Goal: Task Accomplishment & Management: Complete application form

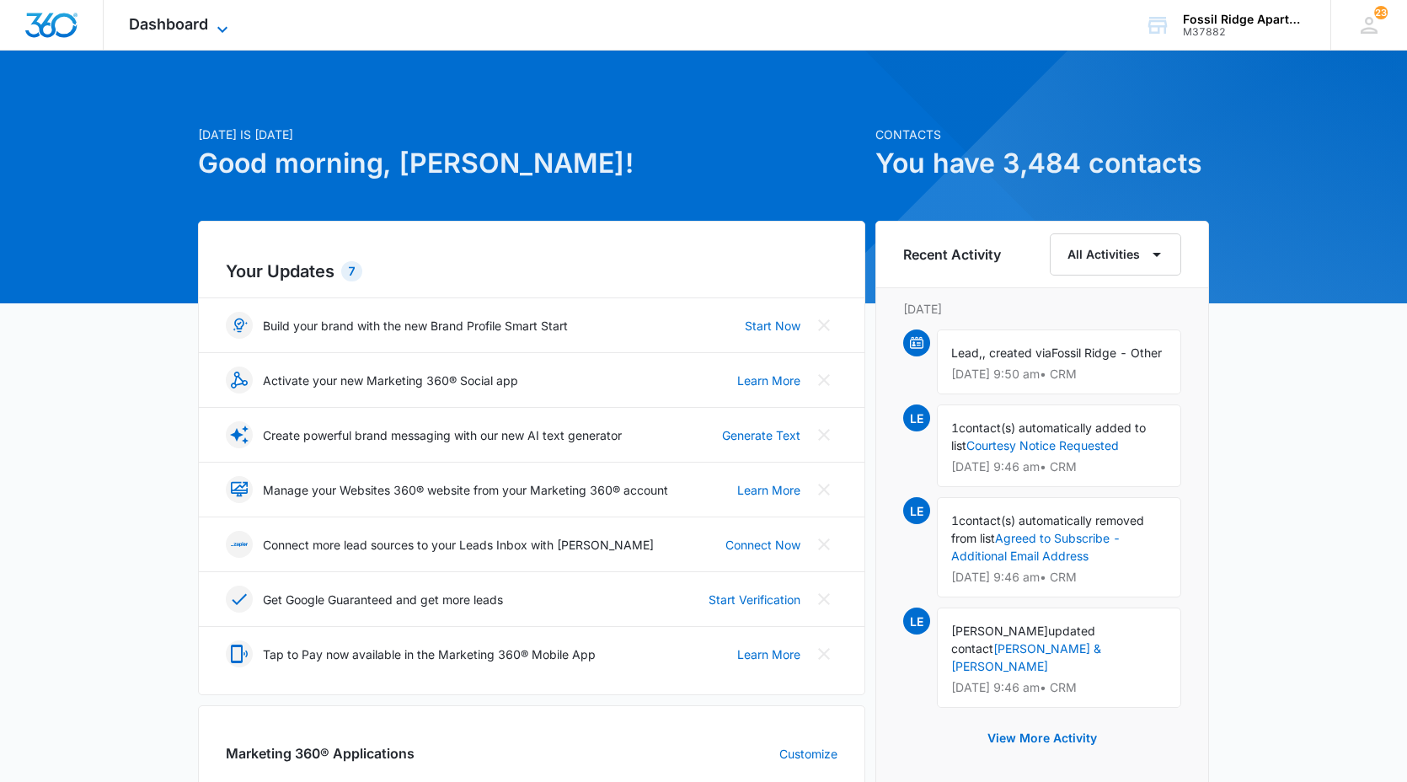
click at [168, 32] on span "Dashboard" at bounding box center [168, 24] width 79 height 18
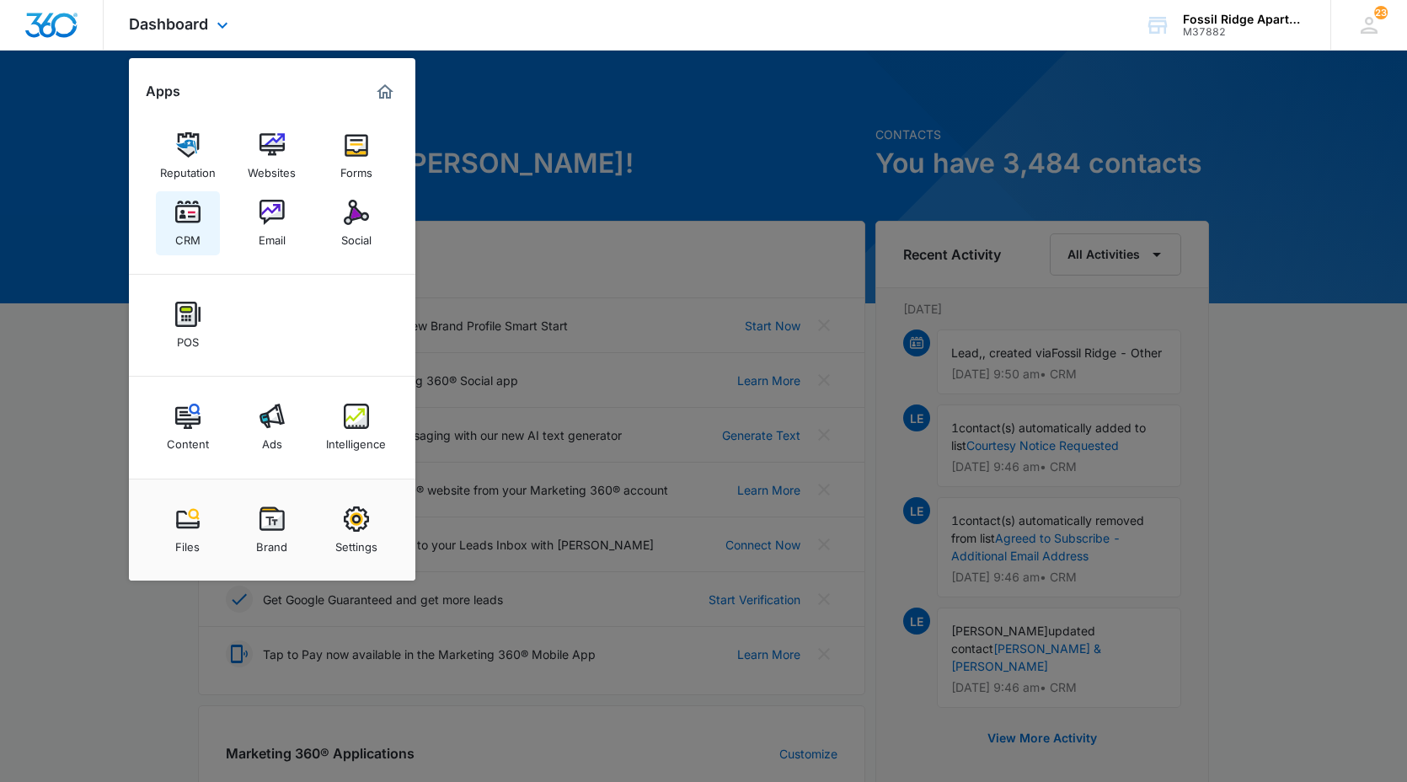
click at [213, 240] on link "CRM" at bounding box center [188, 223] width 64 height 64
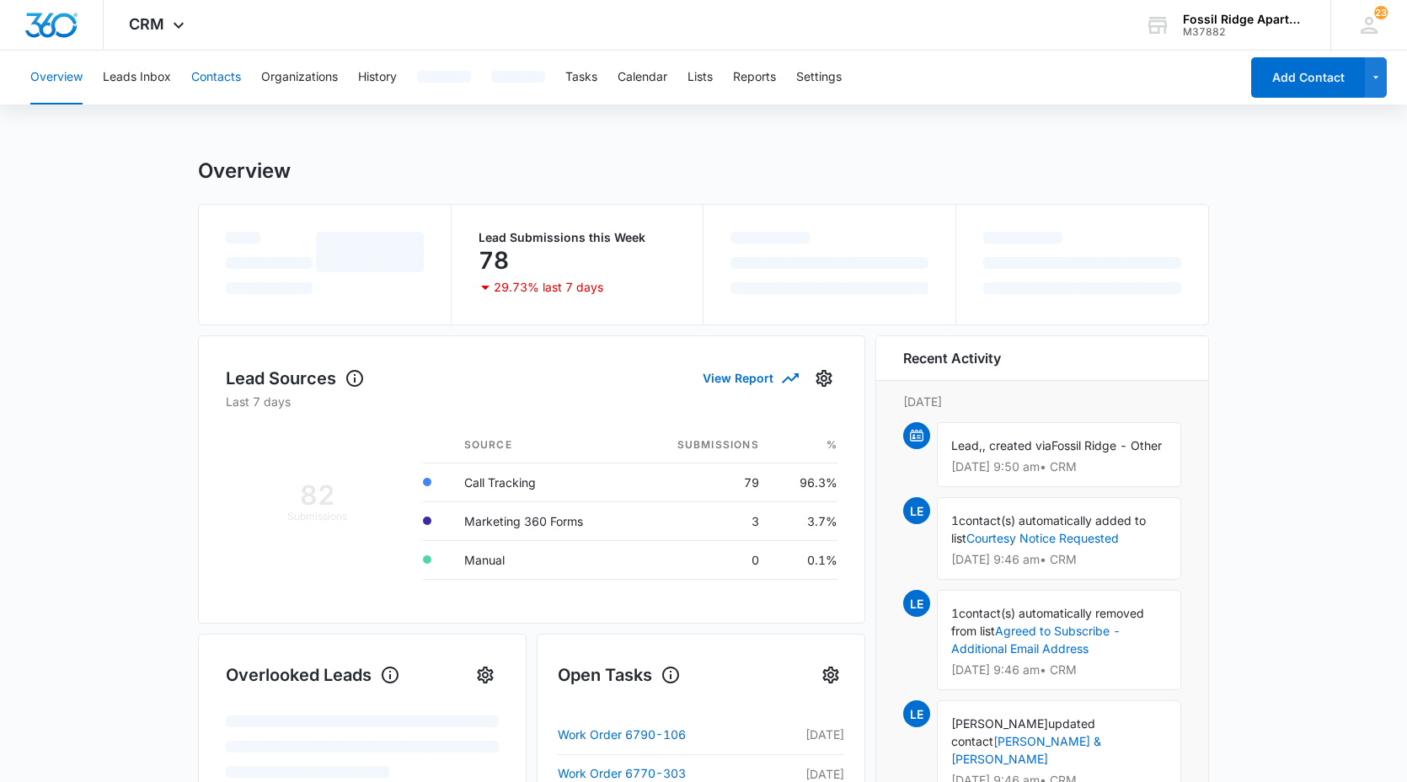
click at [237, 92] on button "Contacts" at bounding box center [216, 78] width 50 height 54
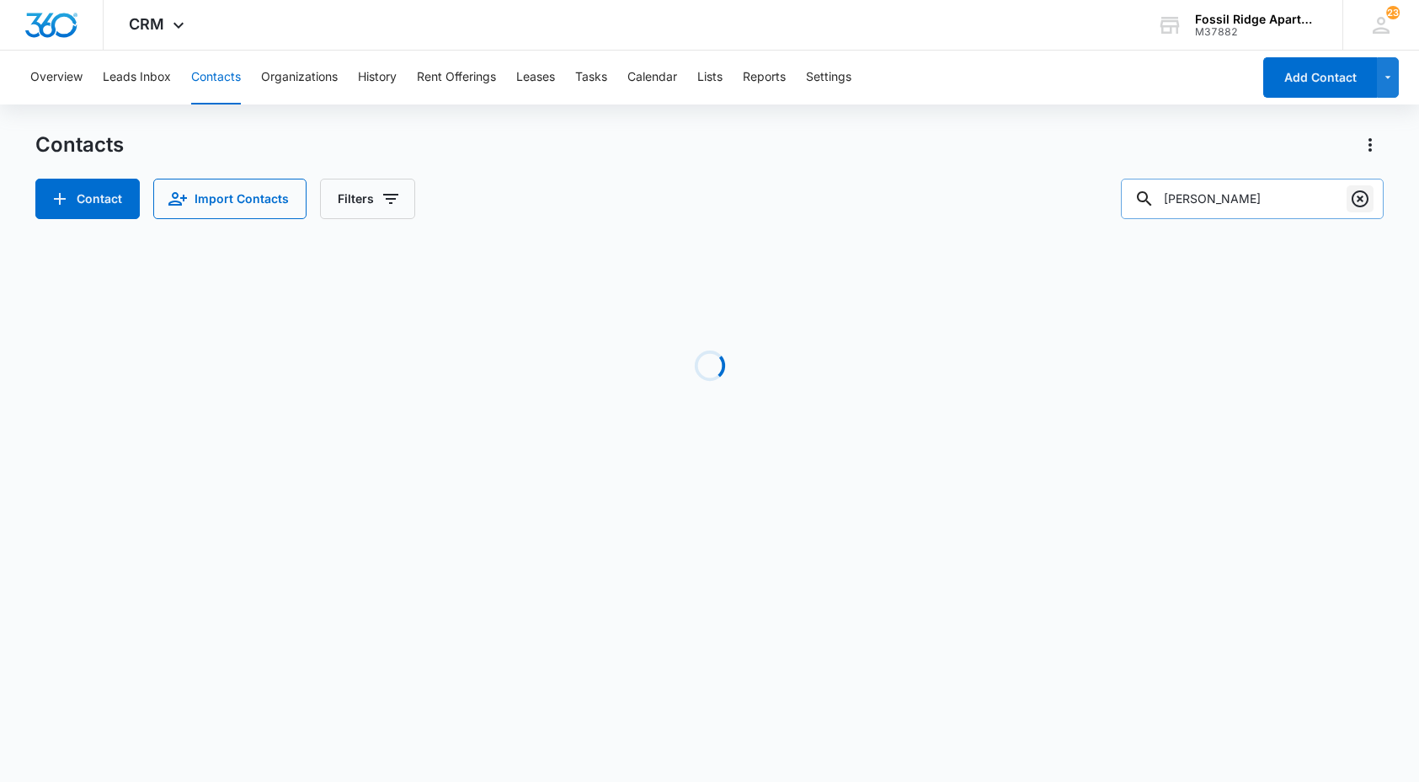
click at [1348, 206] on button "Clear" at bounding box center [1360, 198] width 27 height 27
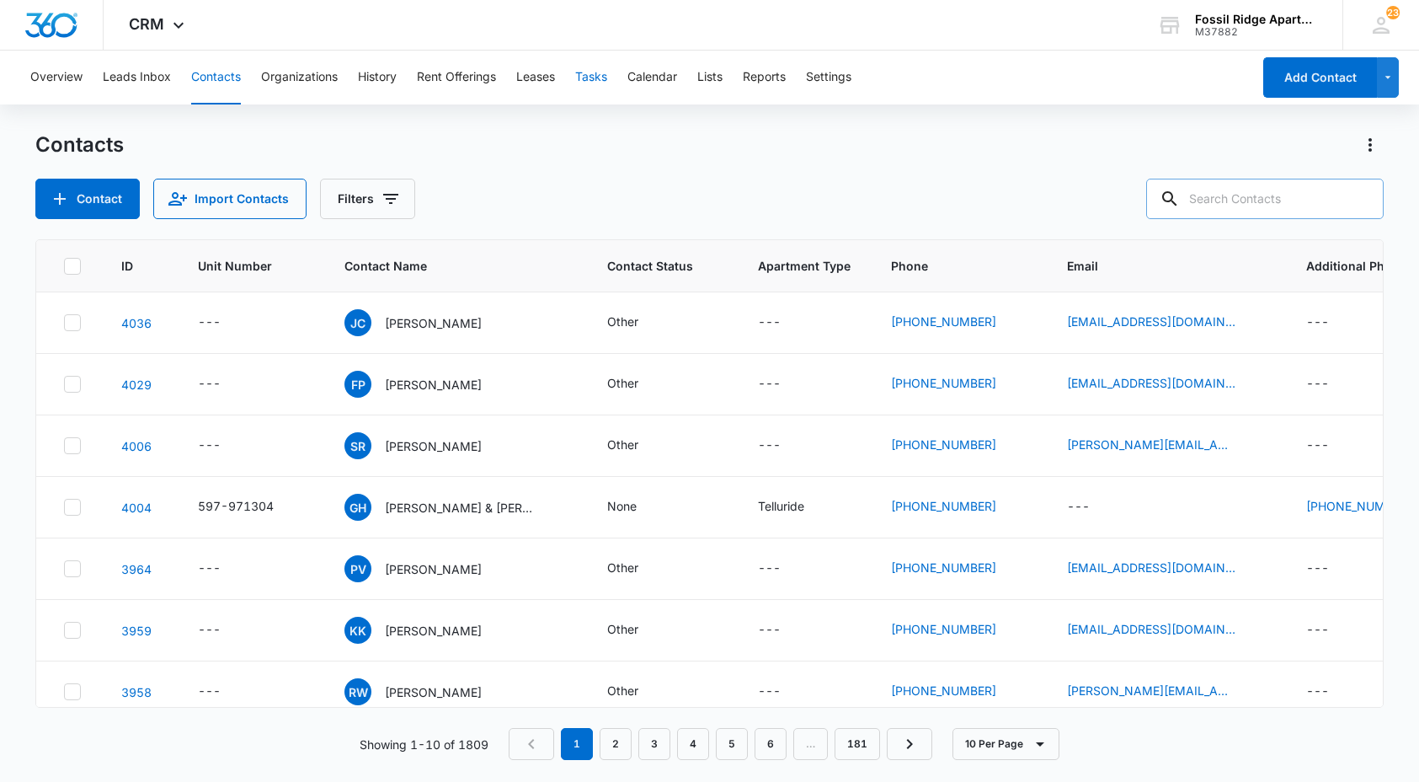
click at [592, 96] on button "Tasks" at bounding box center [591, 78] width 32 height 54
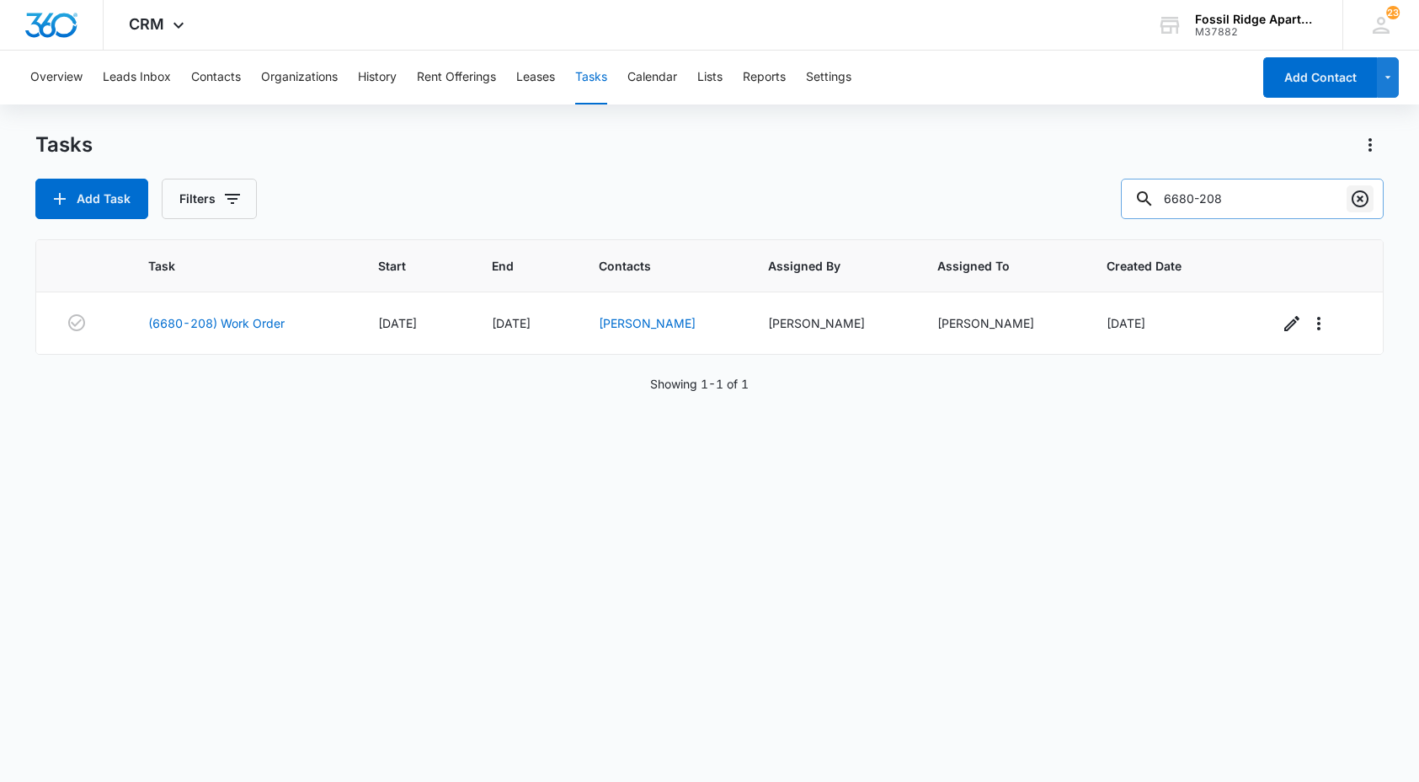
click at [1363, 211] on button "Clear" at bounding box center [1360, 198] width 27 height 27
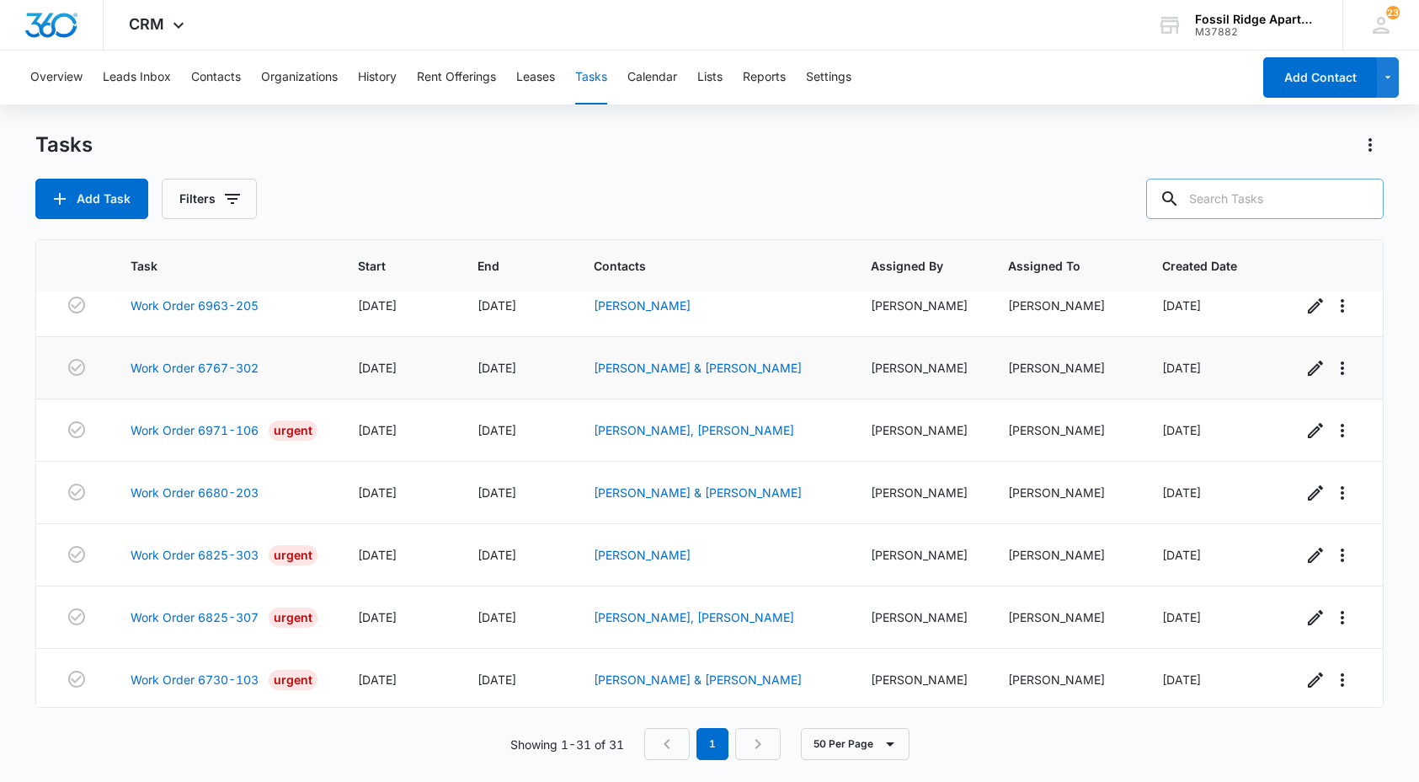
scroll to position [168, 0]
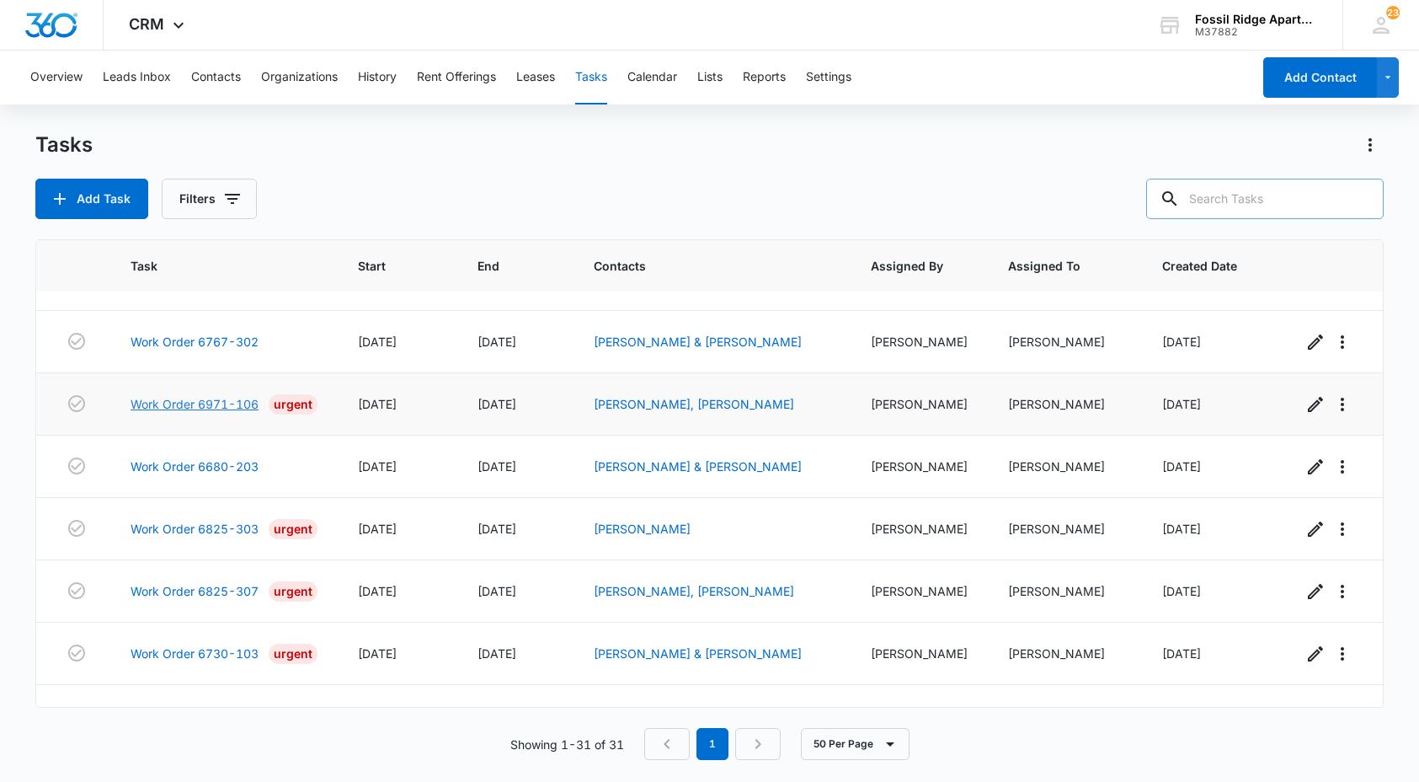
click at [228, 400] on link "Work Order 6971-106" at bounding box center [195, 404] width 128 height 18
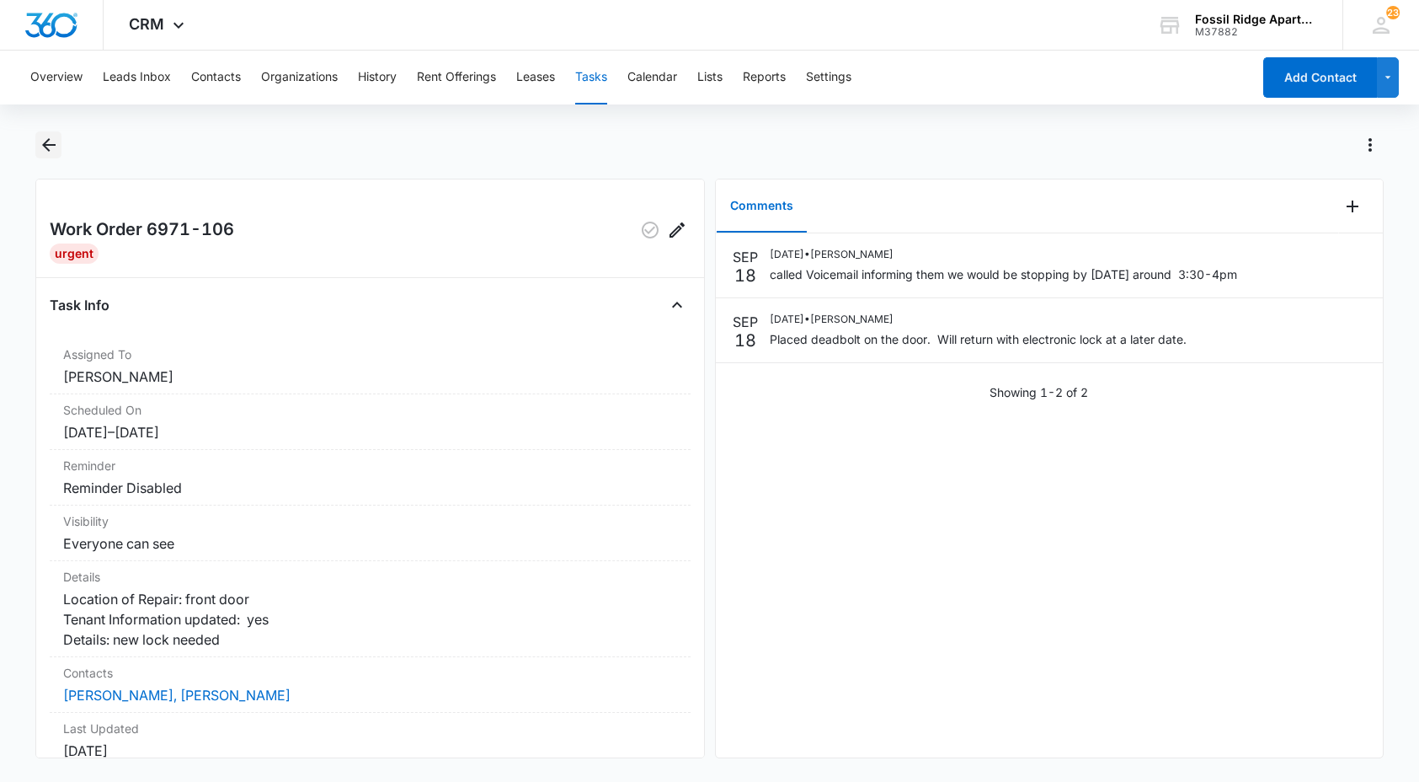
click at [43, 138] on icon "Back" at bounding box center [49, 145] width 20 height 20
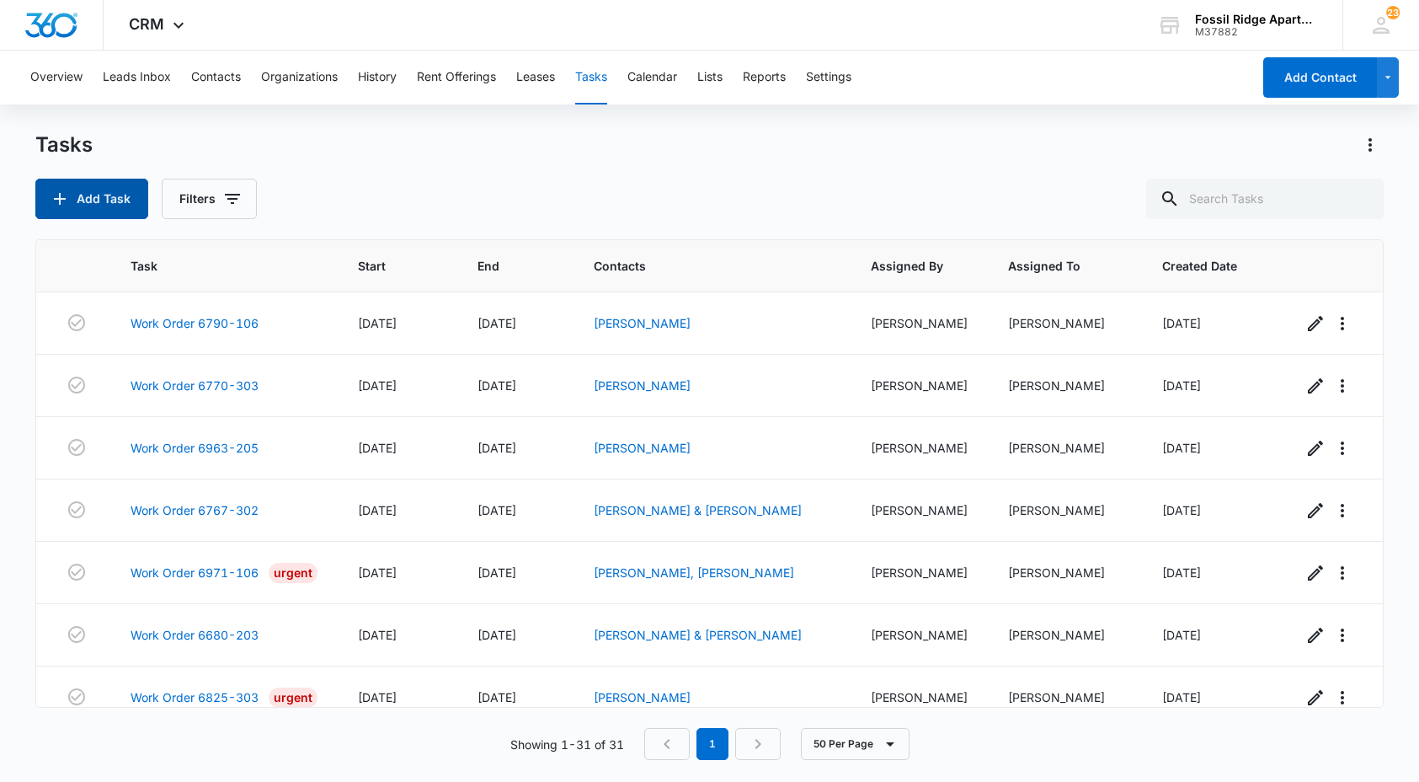
click at [99, 201] on button "Add Task" at bounding box center [91, 199] width 113 height 40
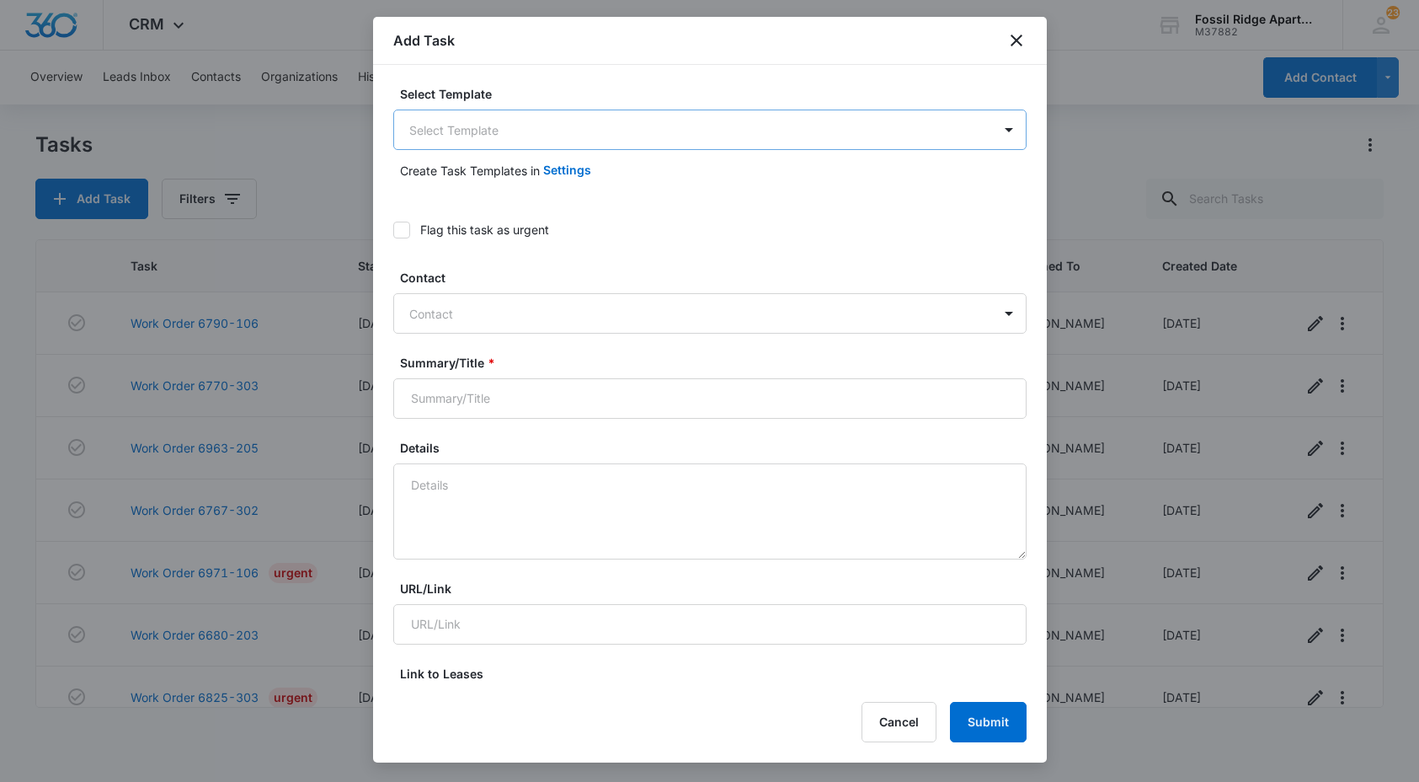
click at [603, 146] on body "CRM Apps Reputation Websites Forms CRM Email Social POS Content Ads Intelligenc…" at bounding box center [709, 391] width 1419 height 782
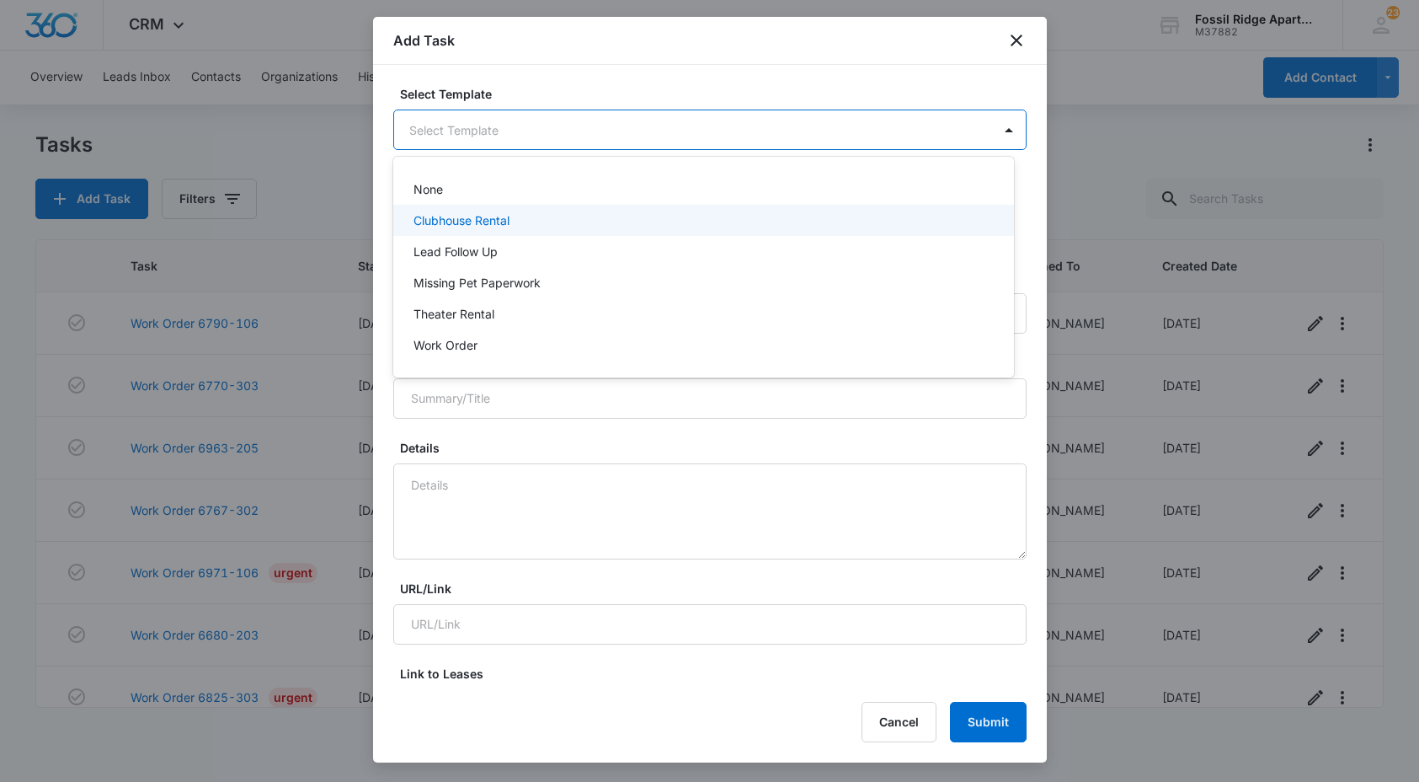
click at [579, 215] on div "Clubhouse Rental" at bounding box center [702, 220] width 577 height 18
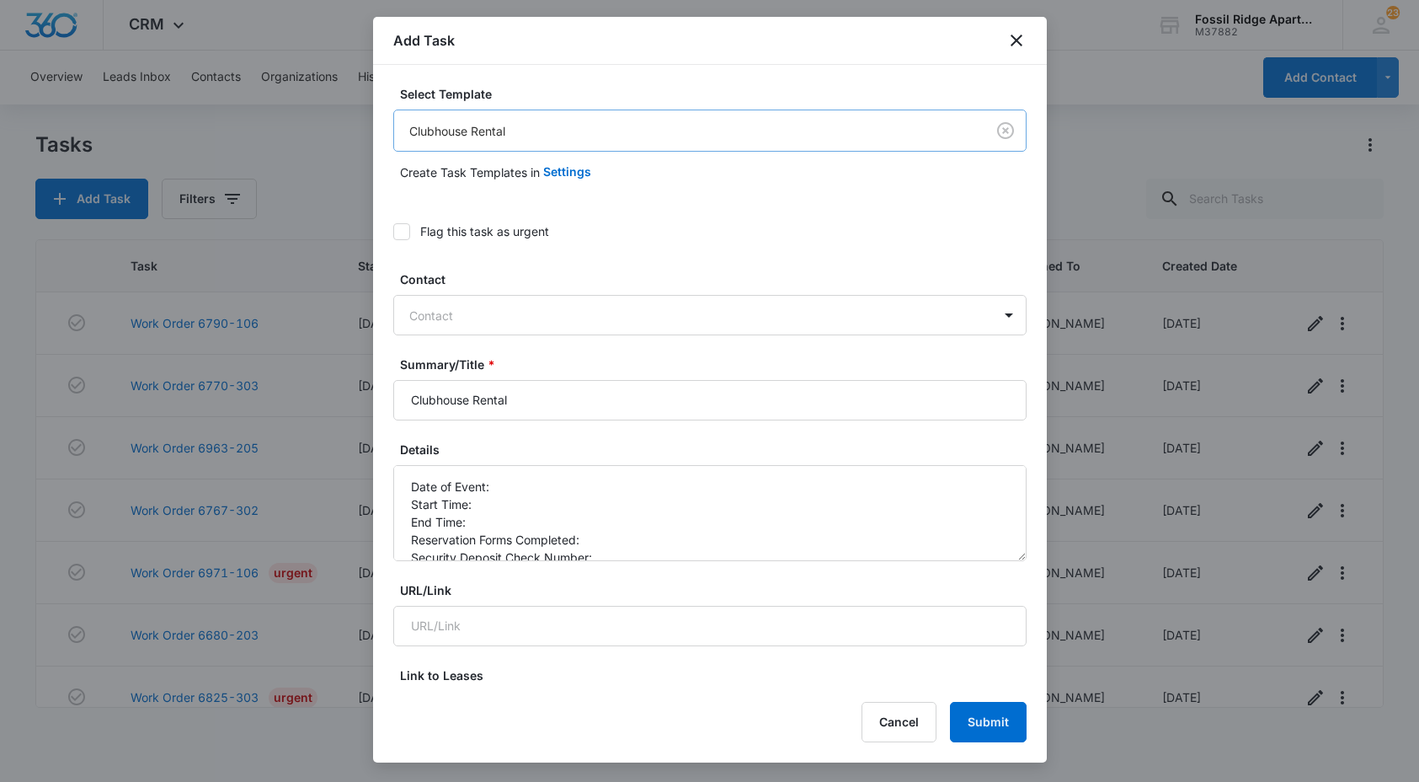
click at [606, 137] on body "CRM Apps Reputation Websites Forms CRM Email Social POS Content Ads Intelligenc…" at bounding box center [709, 391] width 1419 height 782
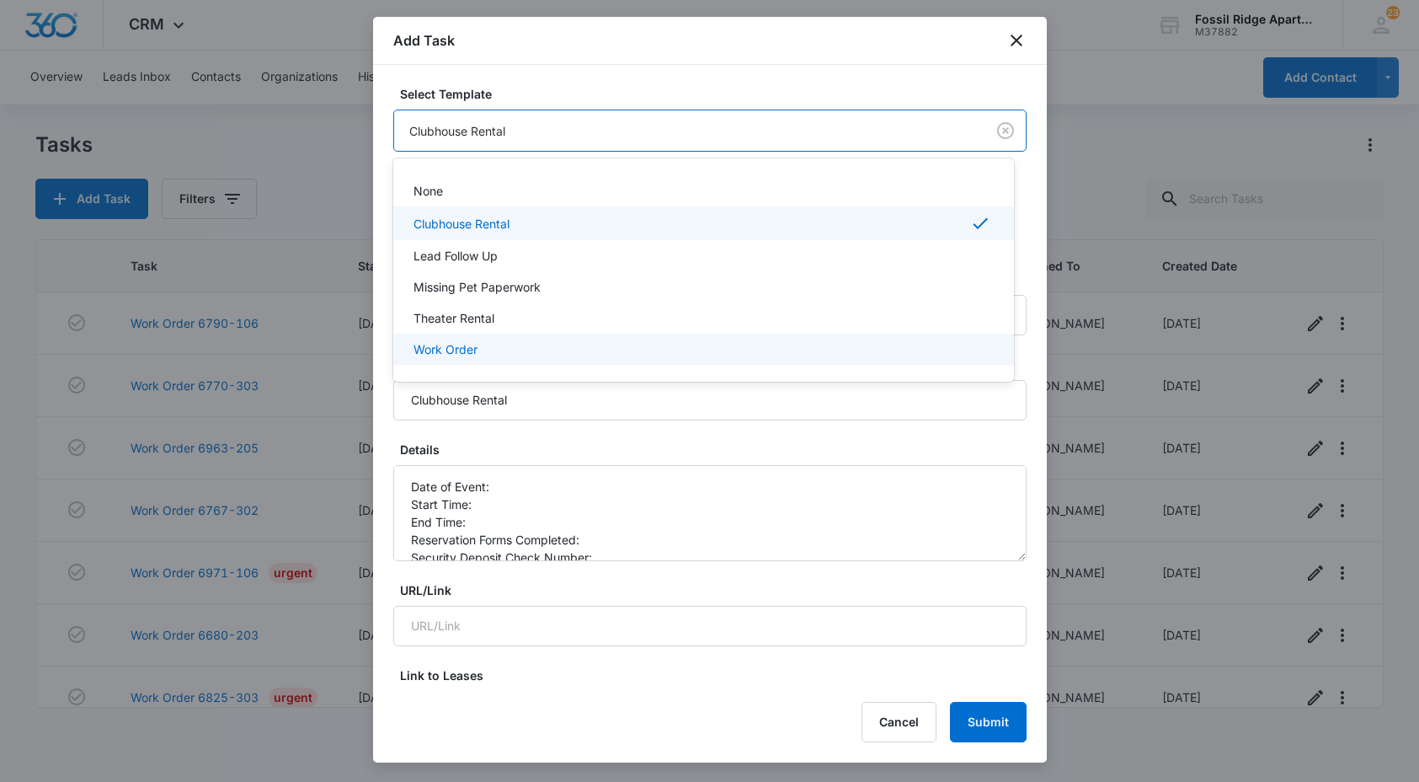
click at [542, 343] on div "Work Order" at bounding box center [702, 349] width 577 height 18
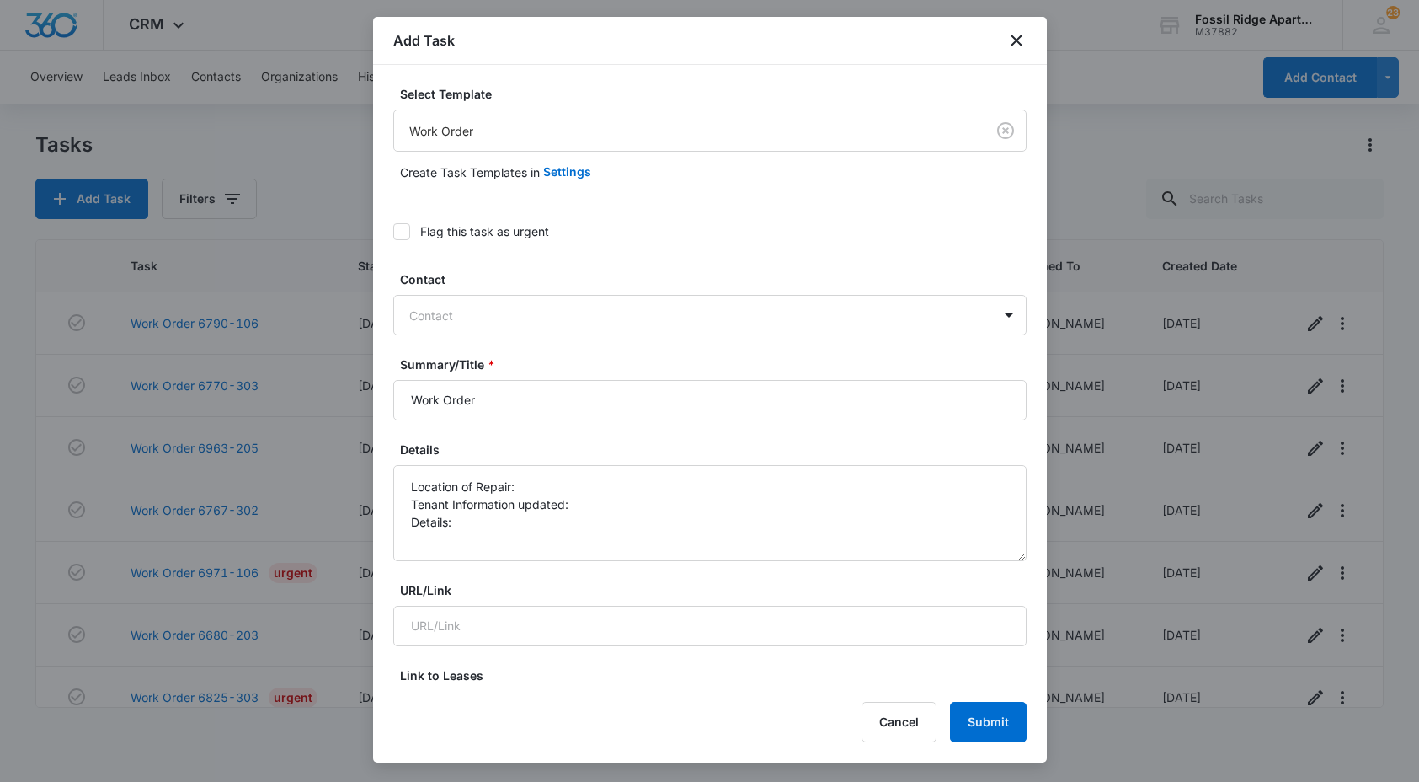
click at [405, 229] on icon at bounding box center [402, 231] width 10 height 8
click at [393, 232] on input "Flag this task as urgent" at bounding box center [393, 232] width 0 height 0
click at [411, 394] on input "Work Order" at bounding box center [709, 400] width 633 height 40
type input "Leasing Office Cart - Work Order"
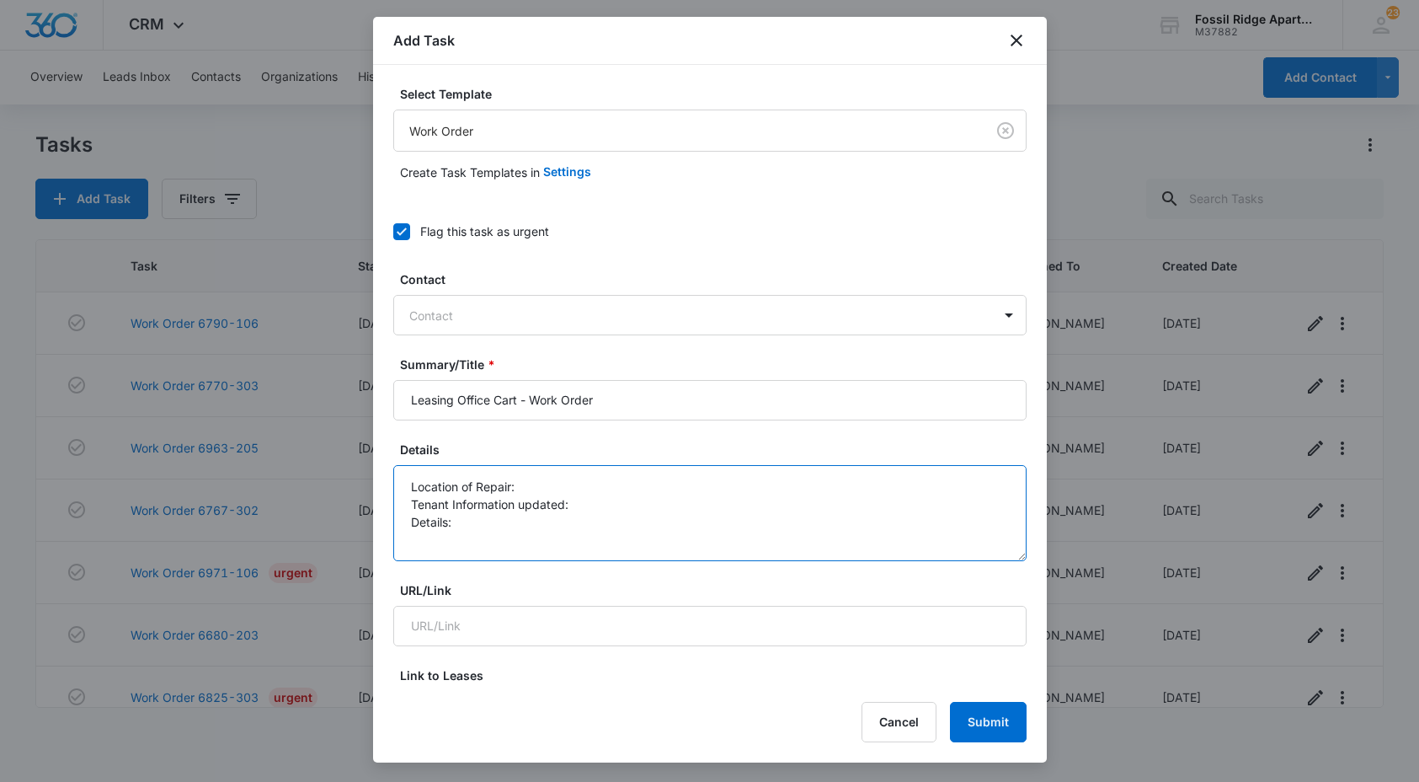
click at [633, 478] on textarea "Location of Repair: Tenant Information updated: Details:" at bounding box center [709, 513] width 633 height 96
click at [626, 501] on textarea "Location of Repair: Leasing Office Golf Cart Tenant Information updated: Detail…" at bounding box center [709, 513] width 633 height 96
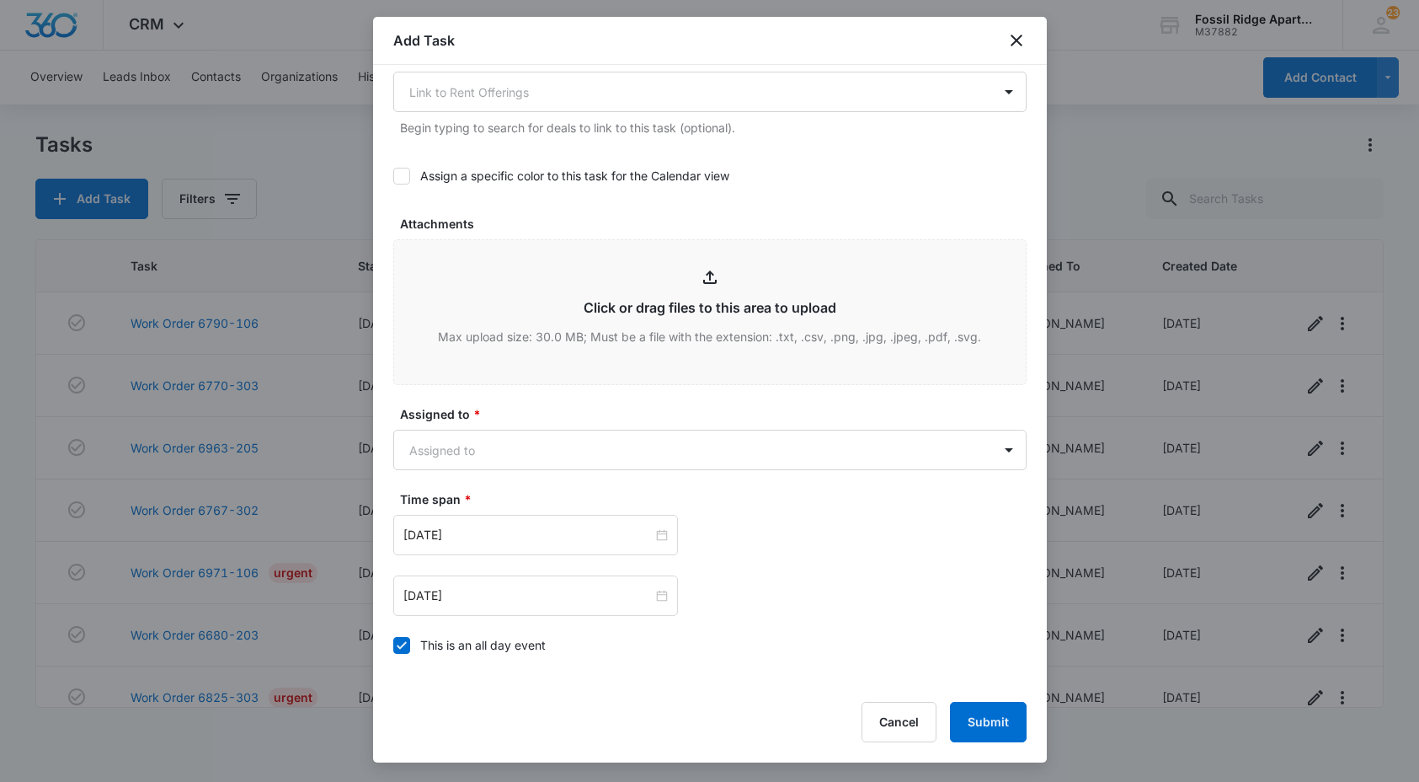
scroll to position [758, 0]
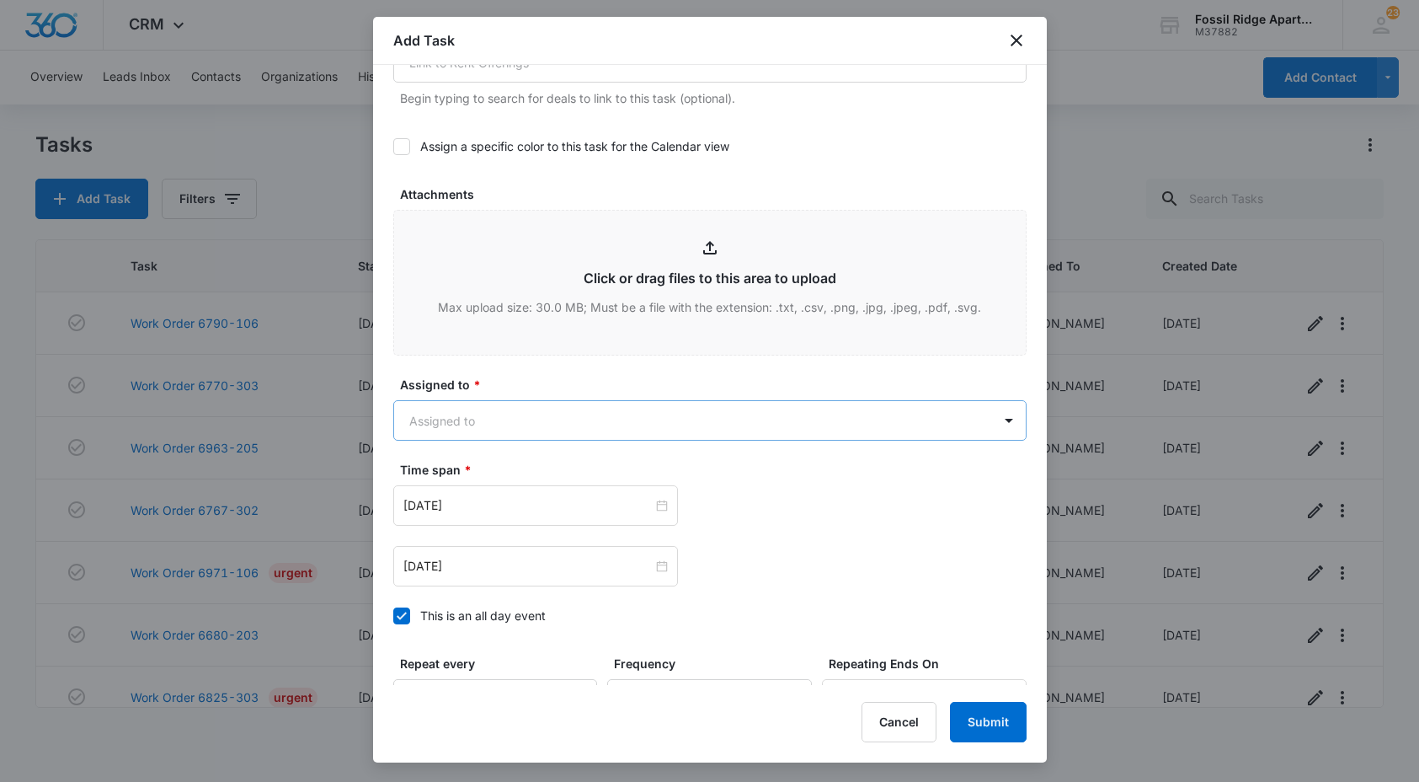
type textarea "Location of Repair: Leasing Office Golf Cart Tenant Information updated: N/A De…"
click at [601, 430] on body "CRM Apps Reputation Websites Forms CRM Email Social POS Content Ads Intelligenc…" at bounding box center [709, 391] width 1419 height 782
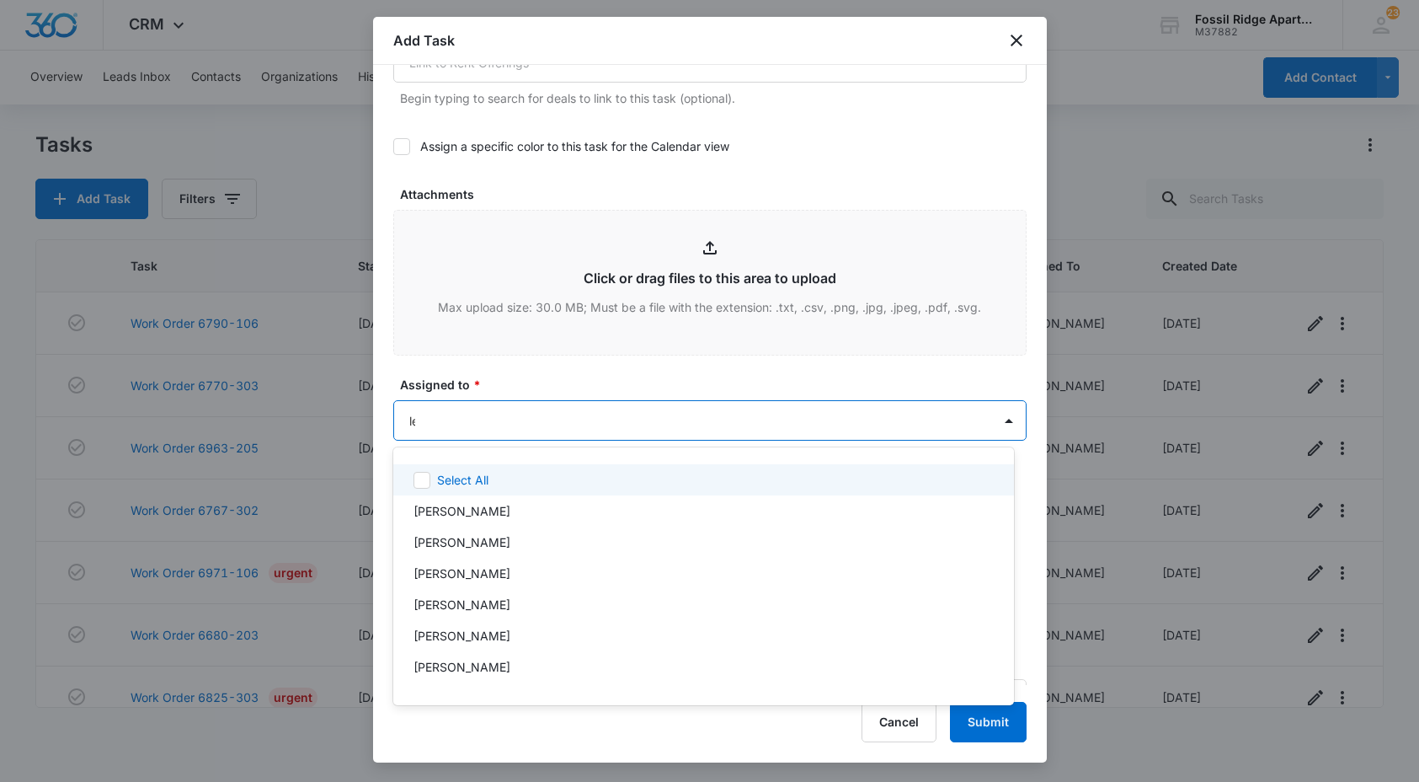
type input "leo"
click at [601, 384] on div at bounding box center [709, 391] width 1419 height 782
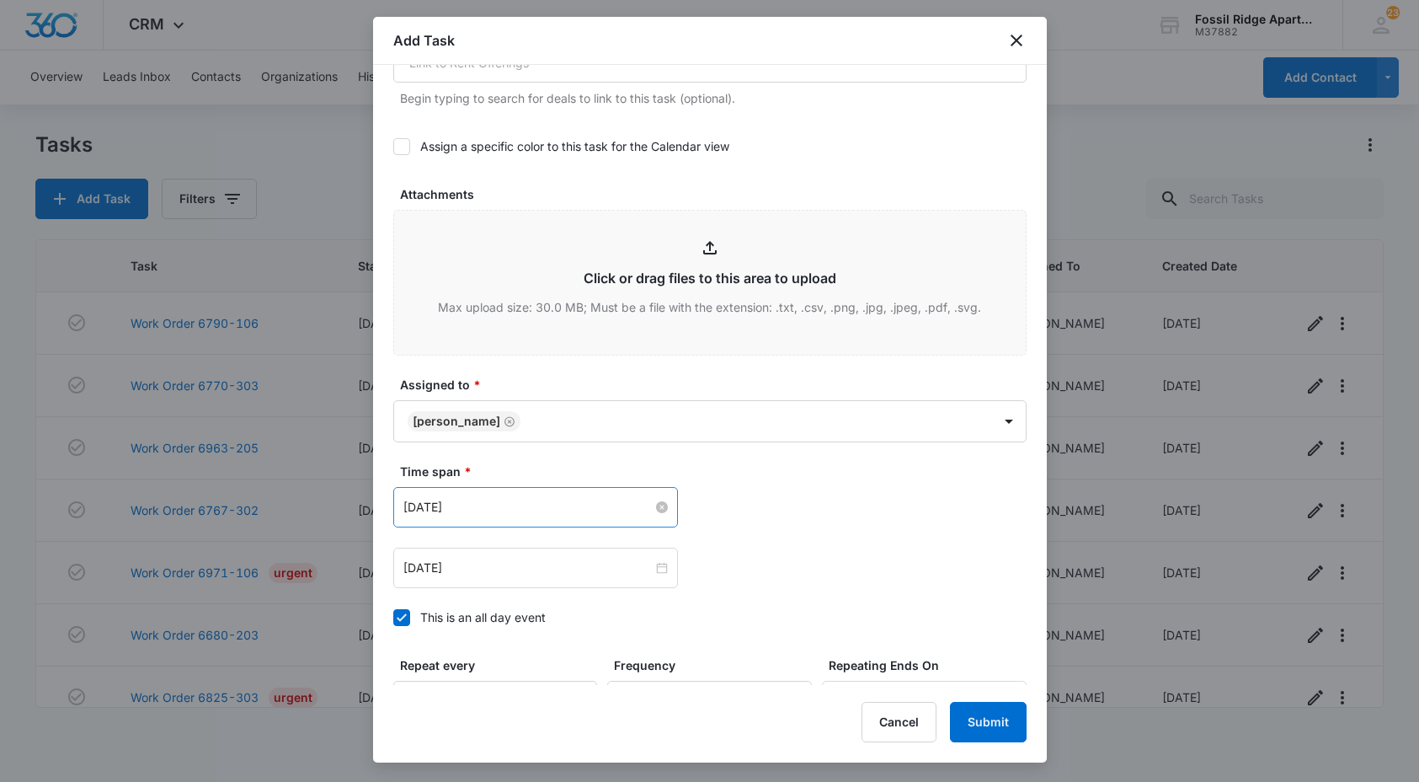
click at [526, 502] on input "Apr 2, 2024" at bounding box center [527, 507] width 249 height 19
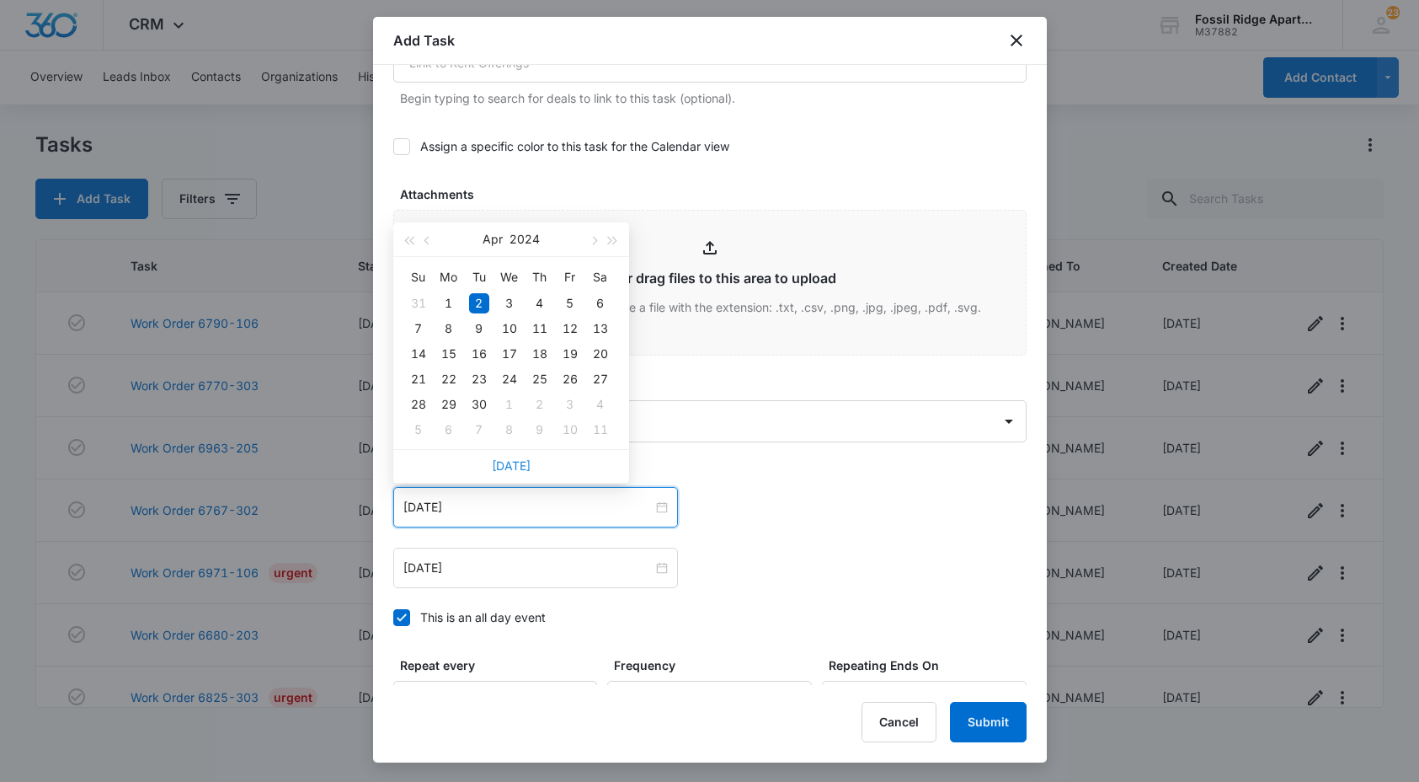
click at [513, 460] on link "Today" at bounding box center [511, 465] width 39 height 14
type input "Oct 13, 2025"
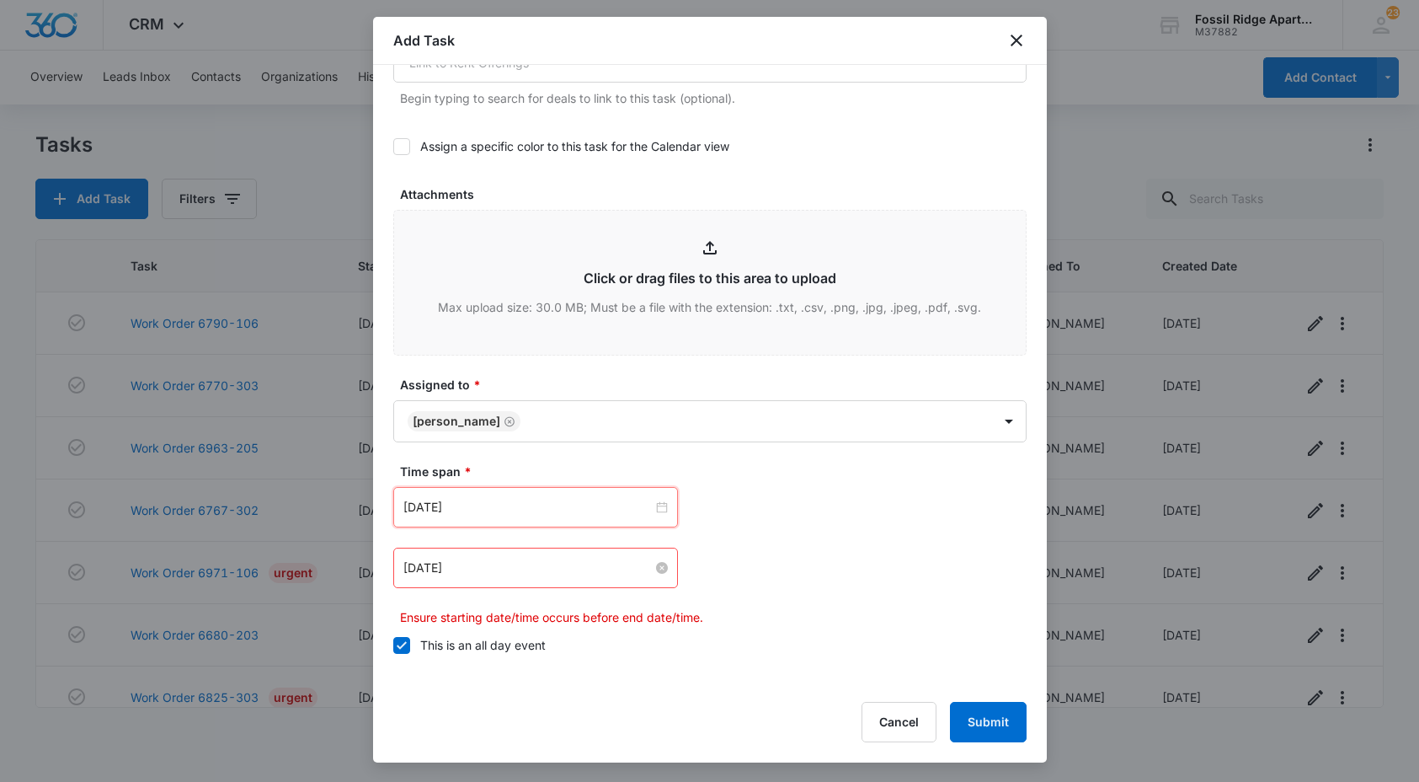
click at [514, 570] on input "Apr 2, 2024" at bounding box center [527, 567] width 249 height 19
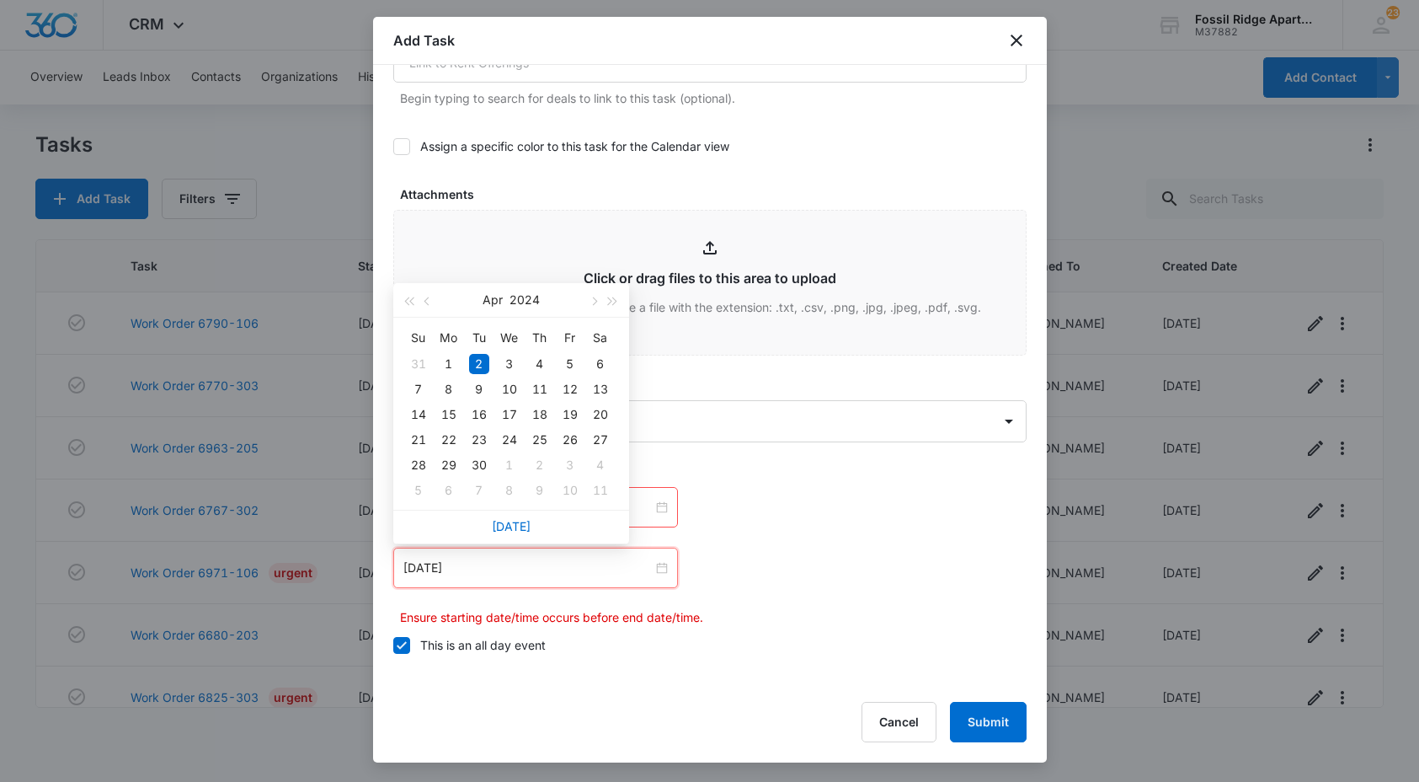
click at [511, 516] on div "Today" at bounding box center [511, 527] width 236 height 34
click at [507, 530] on link "Today" at bounding box center [511, 526] width 39 height 14
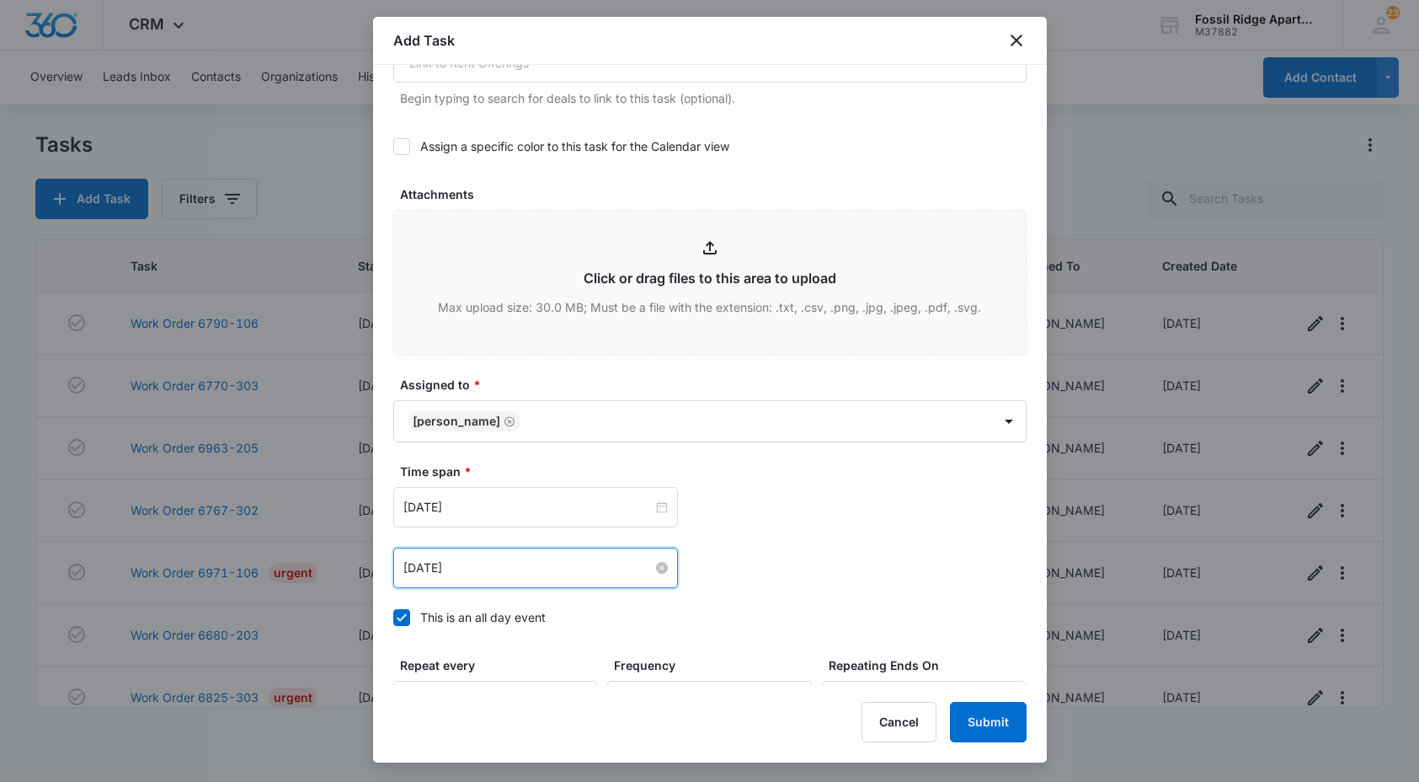
click at [499, 567] on input "Oct 13, 2025" at bounding box center [527, 567] width 249 height 19
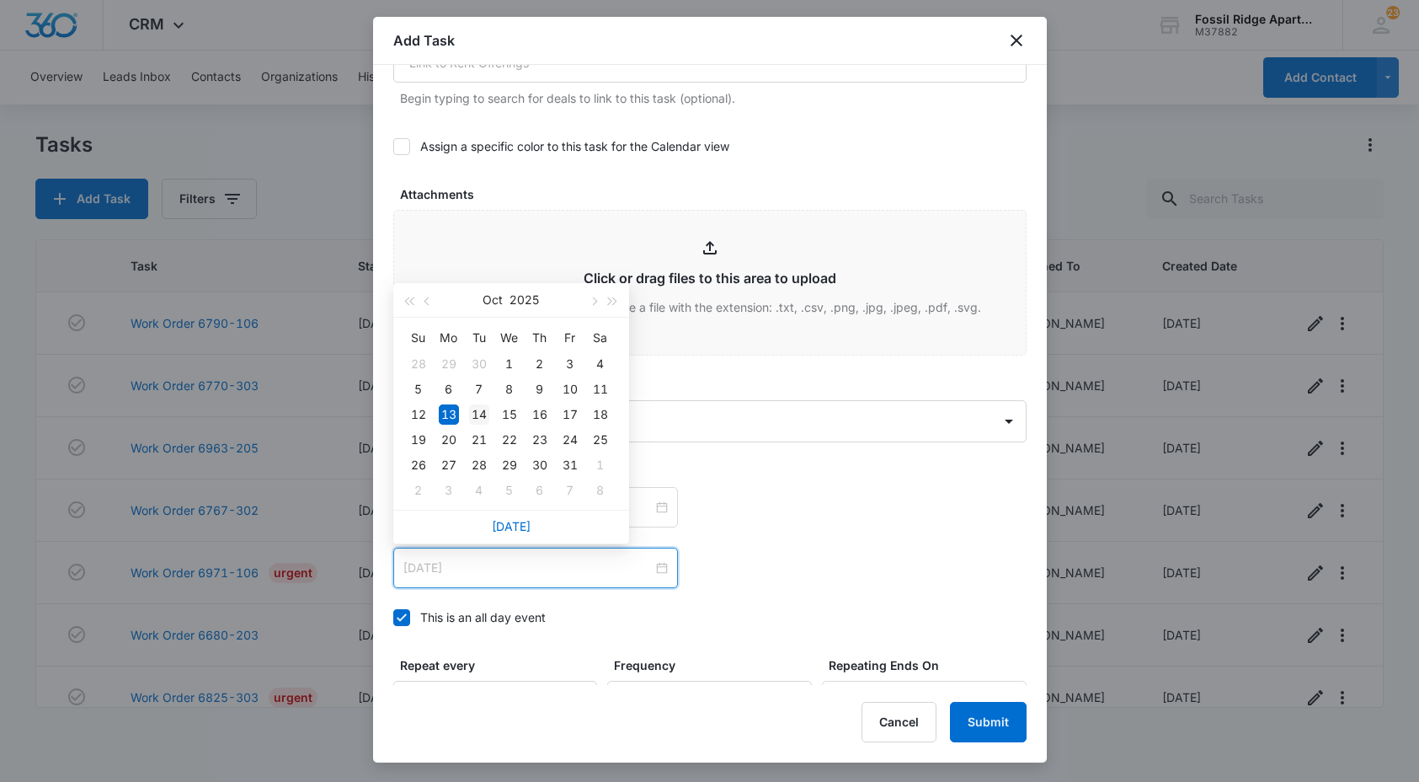
type input "Oct 14, 2025"
click at [484, 413] on div "14" at bounding box center [479, 414] width 20 height 20
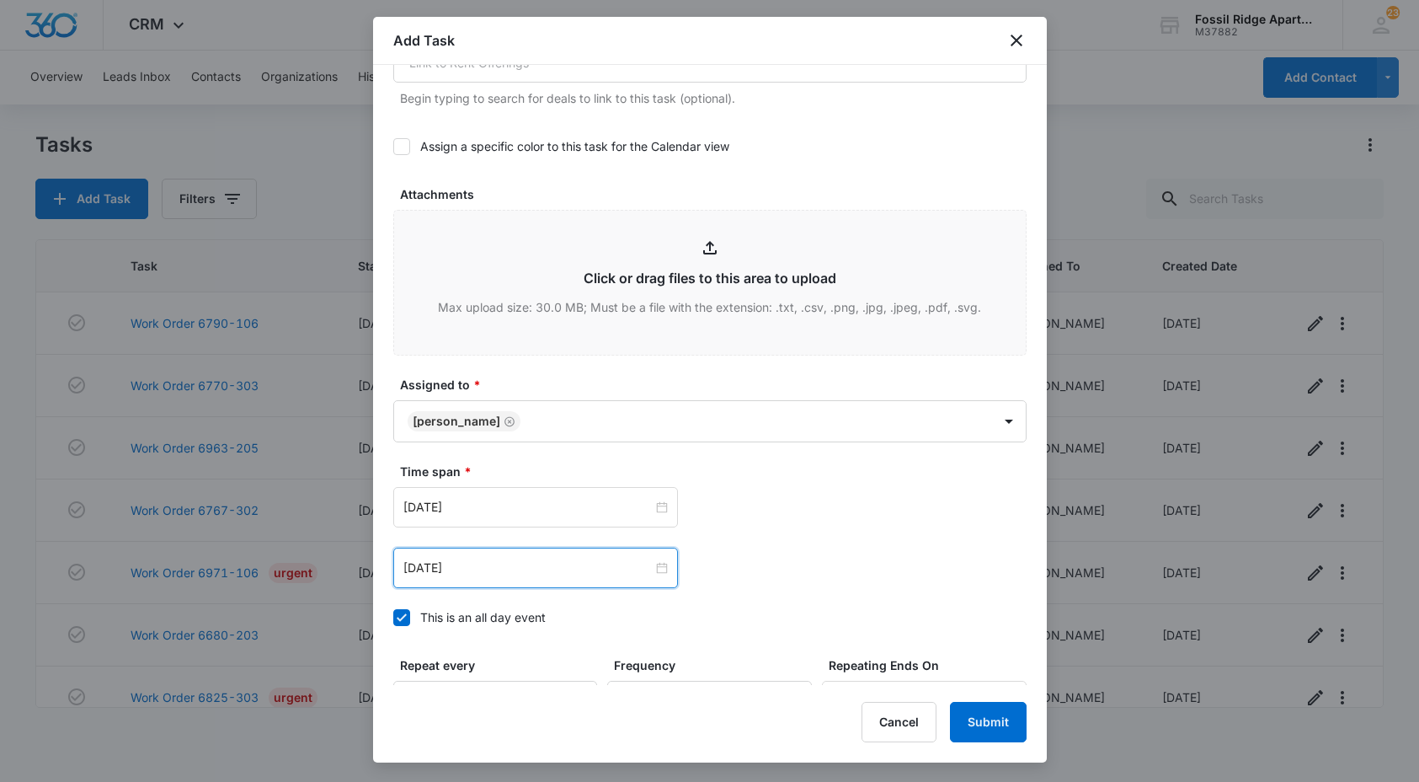
click at [946, 644] on form "Select Template Work Order Create Task Templates in Settings Flag this task as …" at bounding box center [709, 95] width 633 height 1537
click at [972, 717] on button "Submit" at bounding box center [988, 722] width 77 height 40
